Goal: Entertainment & Leisure: Consume media (video, audio)

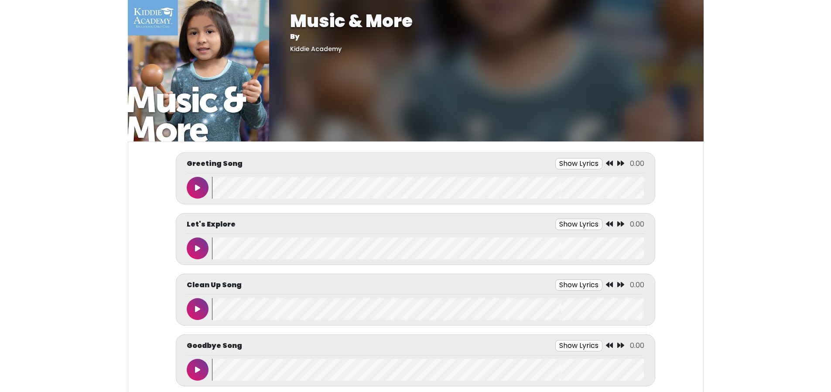
click at [588, 165] on button "Show Lyrics" at bounding box center [578, 163] width 47 height 11
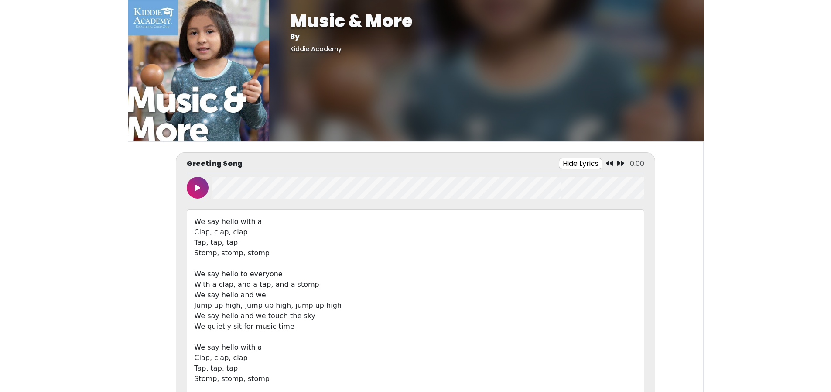
click at [202, 194] on button at bounding box center [198, 188] width 22 height 22
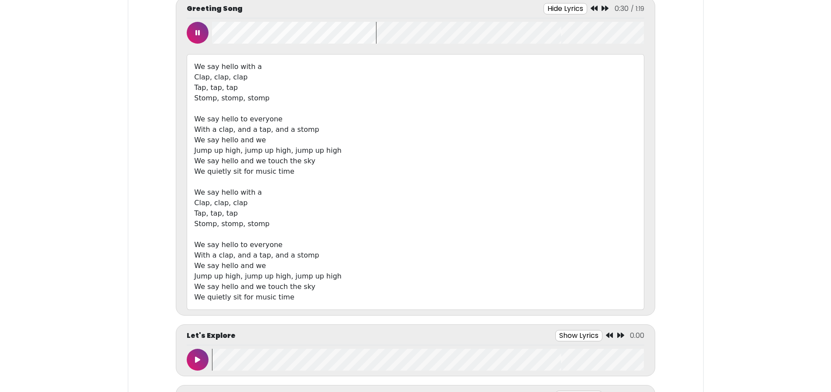
scroll to position [174, 0]
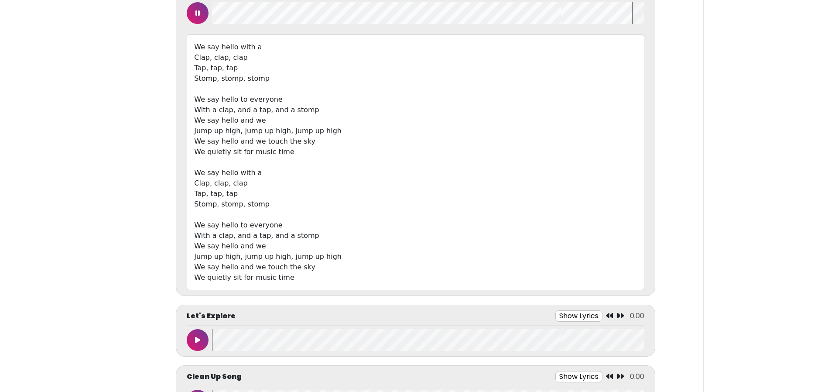
click at [191, 12] on button at bounding box center [198, 13] width 22 height 22
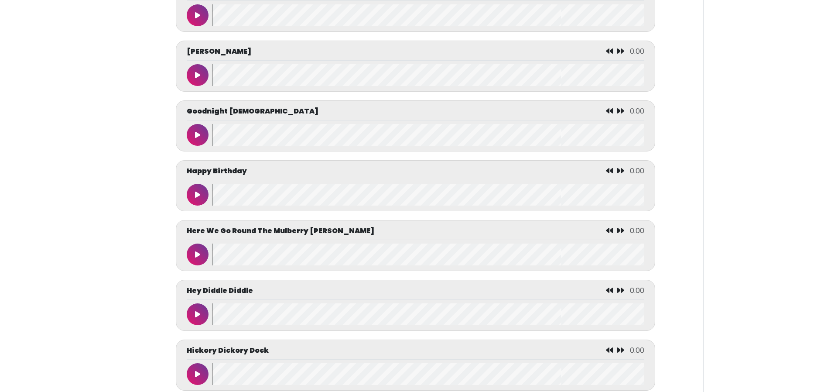
scroll to position [1919, 0]
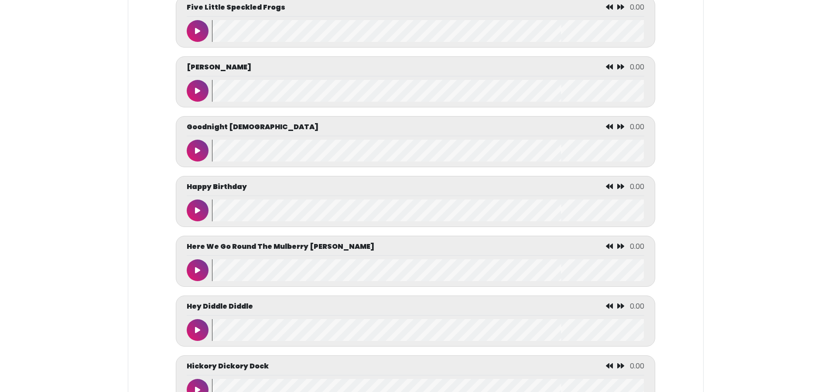
click at [198, 94] on icon at bounding box center [197, 90] width 5 height 7
click at [187, 80] on button at bounding box center [198, 91] width 22 height 22
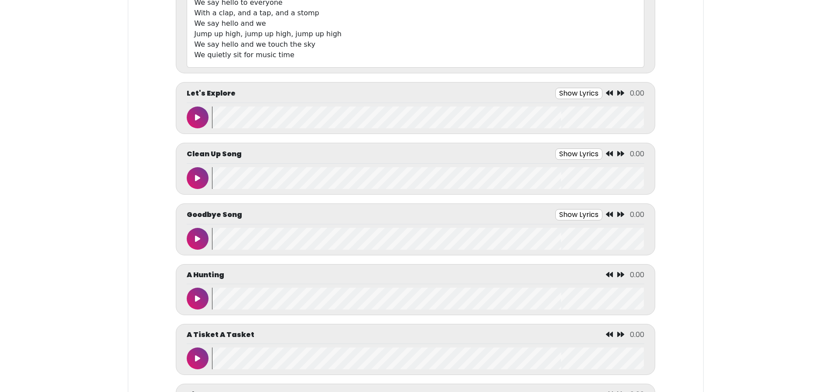
scroll to position [436, 0]
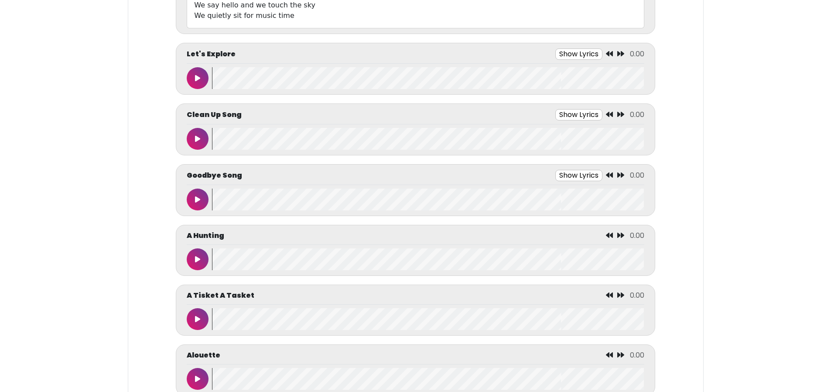
click at [191, 203] on button at bounding box center [198, 199] width 22 height 22
click at [566, 173] on button "Show Lyrics" at bounding box center [559, 175] width 47 height 11
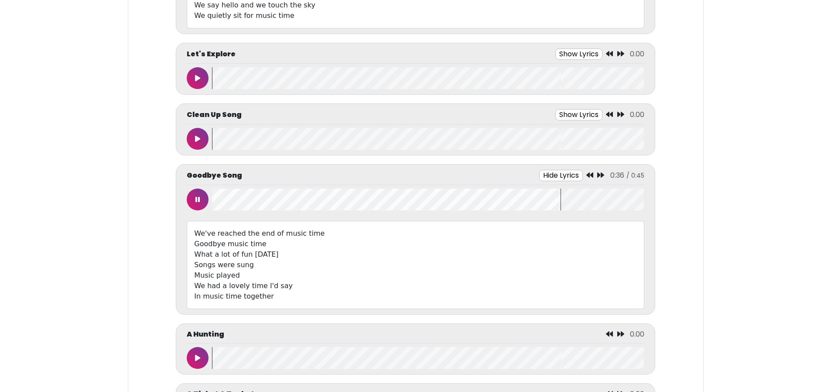
click at [539, 170] on button "Hide Lyrics" at bounding box center [561, 175] width 44 height 11
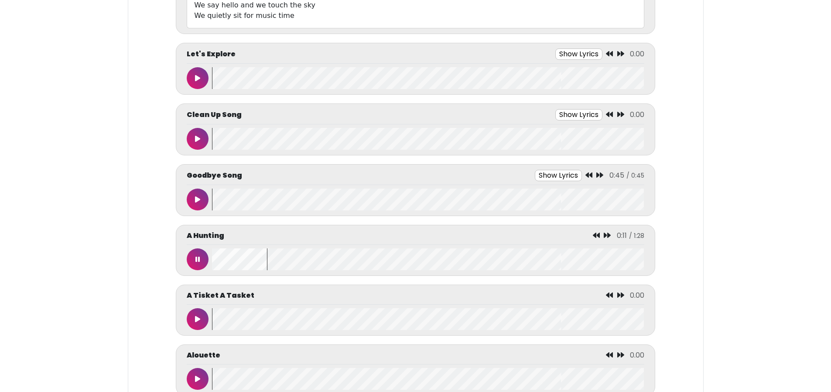
click at [205, 262] on button at bounding box center [198, 259] width 22 height 22
